Goal: Browse casually: Explore the website without a specific task or goal

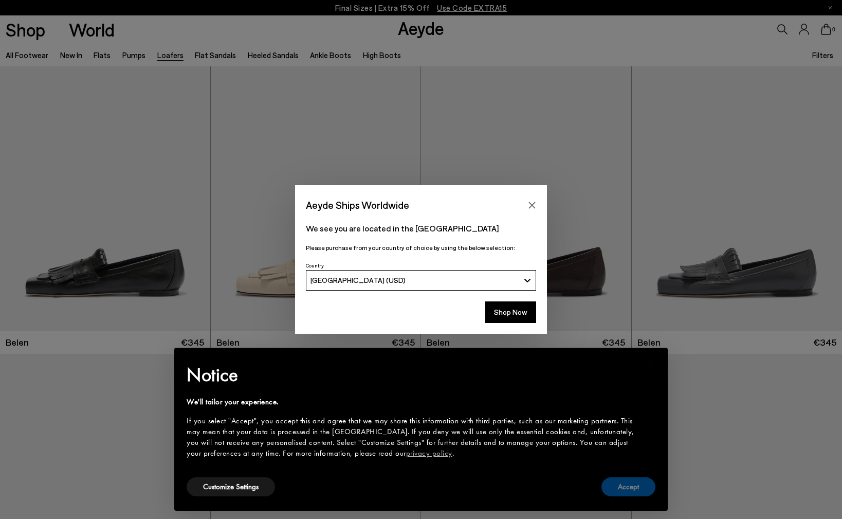
click at [623, 486] on button "Accept" at bounding box center [629, 486] width 54 height 19
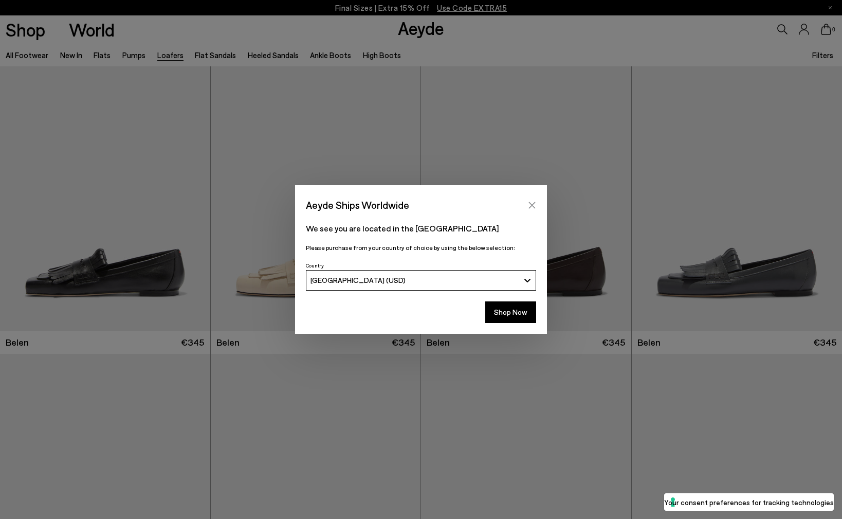
click at [530, 203] on icon "Close" at bounding box center [532, 205] width 7 height 7
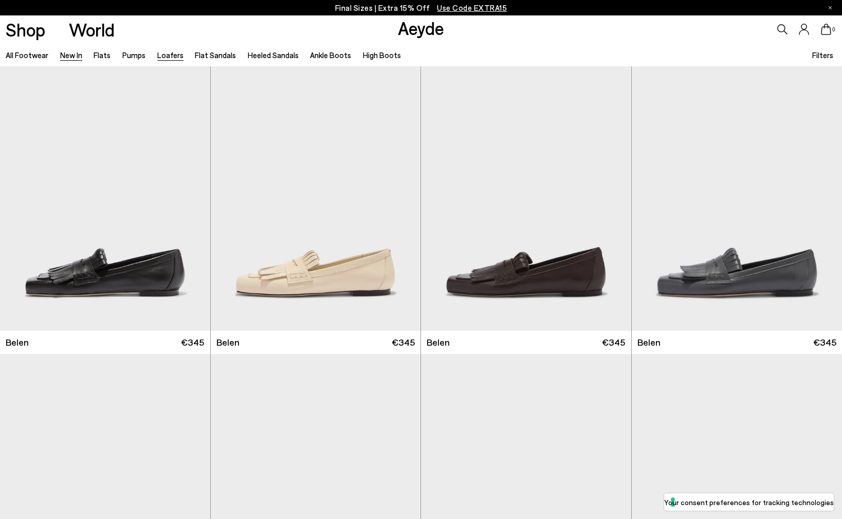
click at [69, 56] on link "New In" at bounding box center [71, 54] width 22 height 9
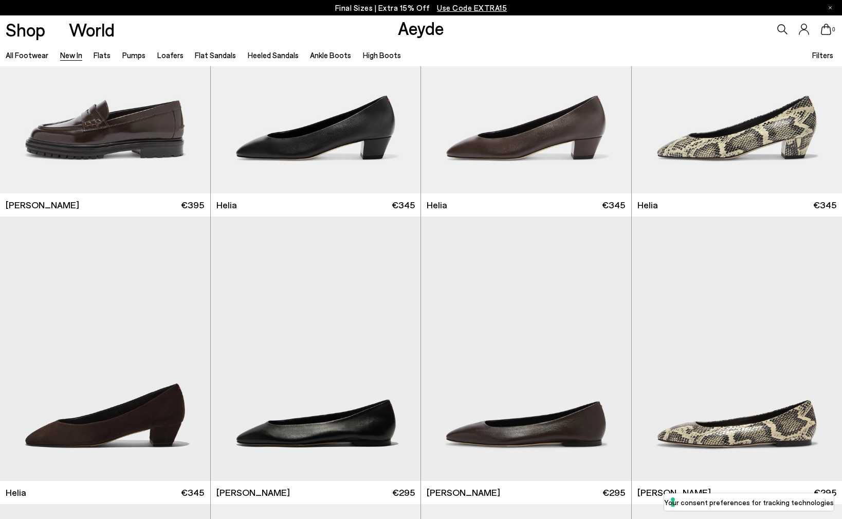
scroll to position [1002, 0]
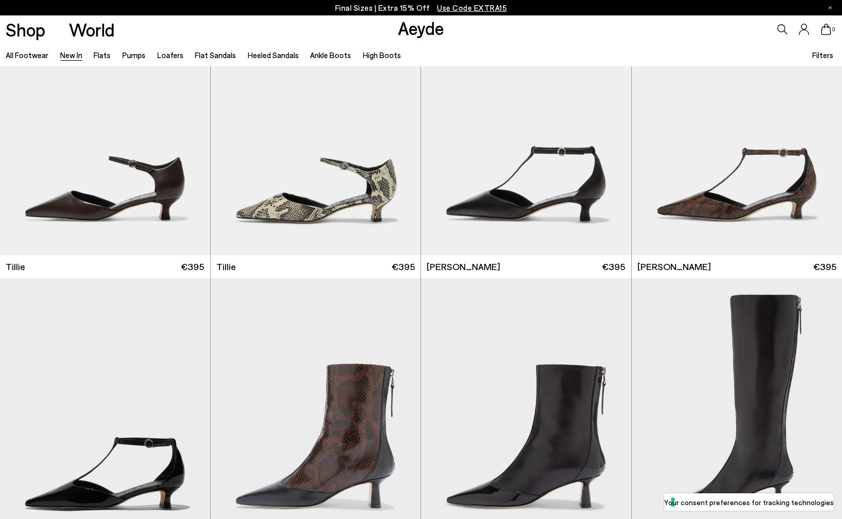
scroll to position [2370, 0]
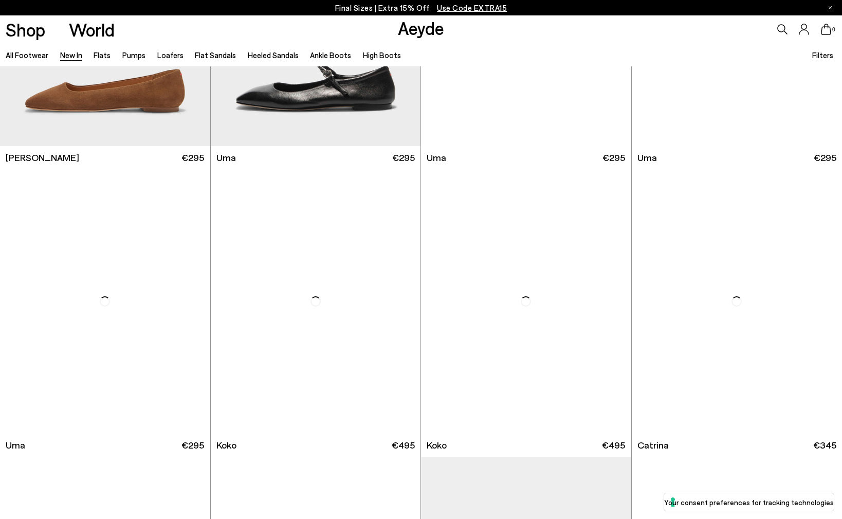
scroll to position [5369, 0]
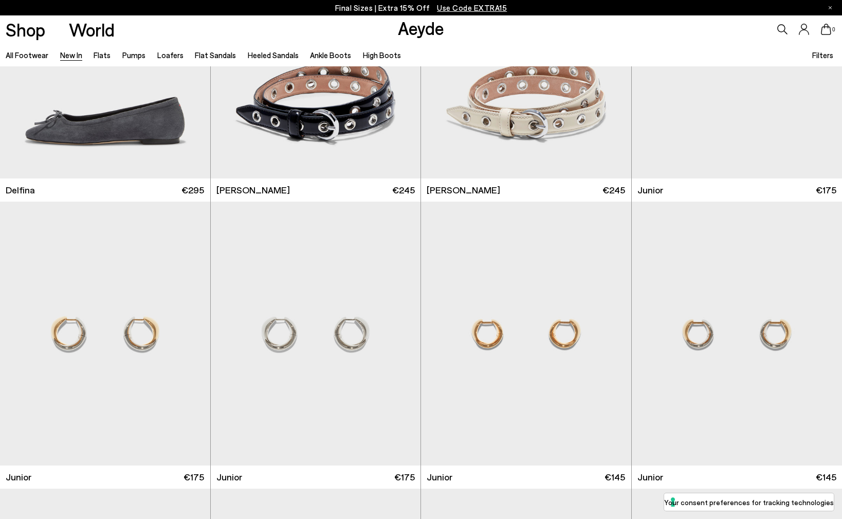
scroll to position [7072, 0]
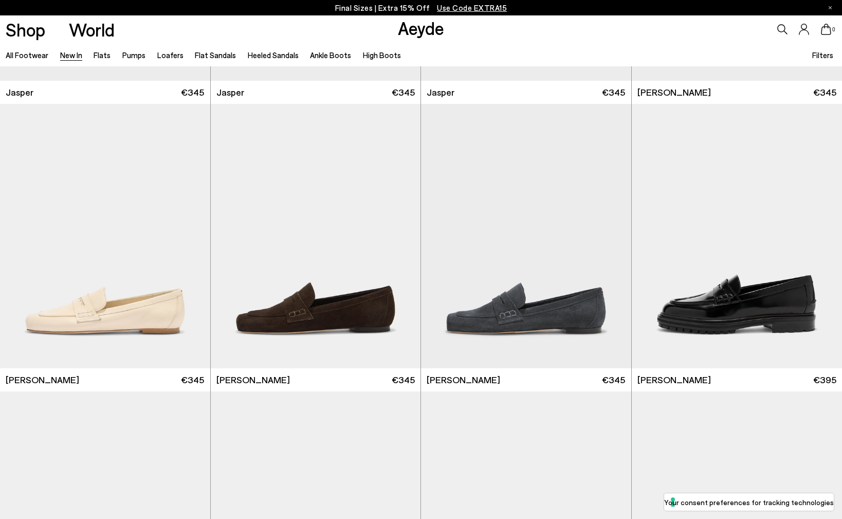
scroll to position [557, 0]
